Goal: Ask a question

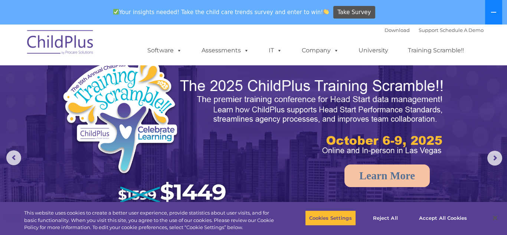
click at [495, 10] on icon at bounding box center [493, 12] width 6 height 6
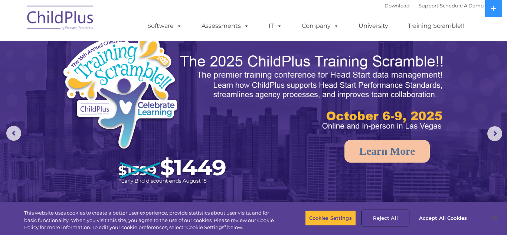
click at [381, 217] on button "Reject All" at bounding box center [385, 218] width 46 height 16
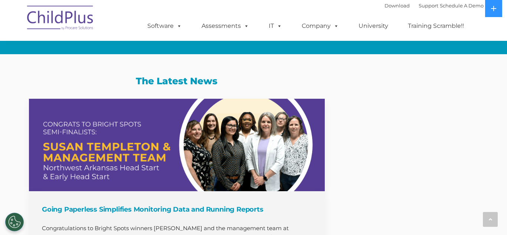
scroll to position [717, 0]
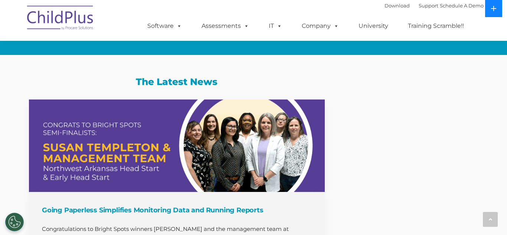
click at [496, 11] on button at bounding box center [493, 8] width 17 height 17
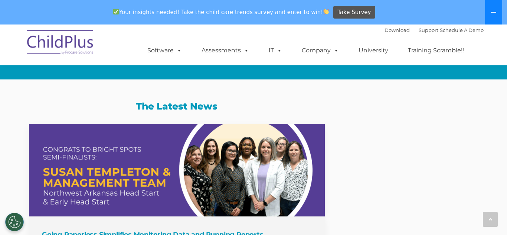
click at [496, 11] on button at bounding box center [493, 12] width 17 height 24
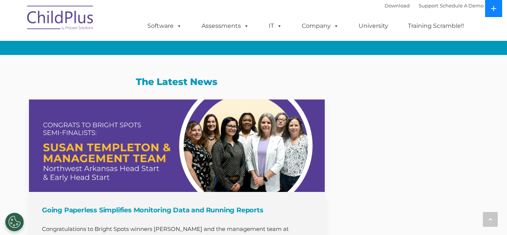
click at [496, 11] on button at bounding box center [493, 8] width 17 height 17
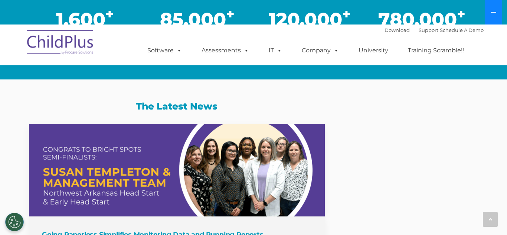
click at [496, 11] on button at bounding box center [493, 12] width 17 height 24
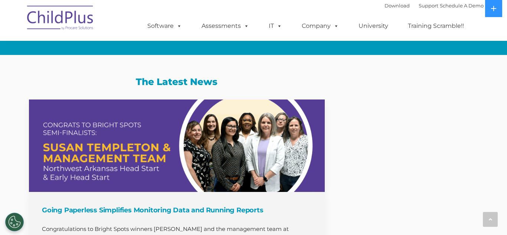
click at [411, 10] on div "Download Support | Schedule A Demo " at bounding box center [433, 5] width 99 height 11
click at [414, 10] on div "Download Support | Schedule A Demo " at bounding box center [433, 5] width 99 height 11
click at [419, 7] on link "Support" at bounding box center [428, 6] width 20 height 6
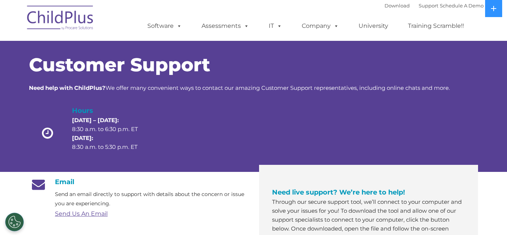
click at [64, 23] on img at bounding box center [60, 18] width 74 height 37
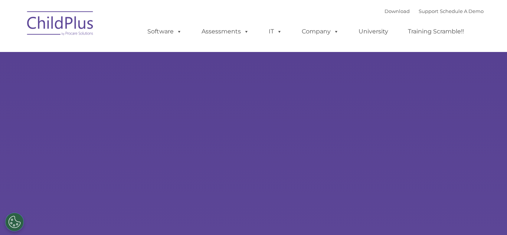
type input ""
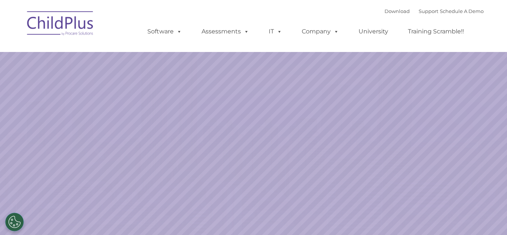
select select "MEDIUM"
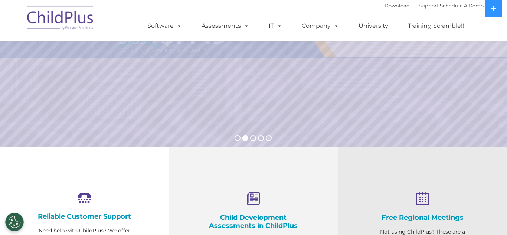
scroll to position [115, 0]
